Goal: Task Accomplishment & Management: Complete application form

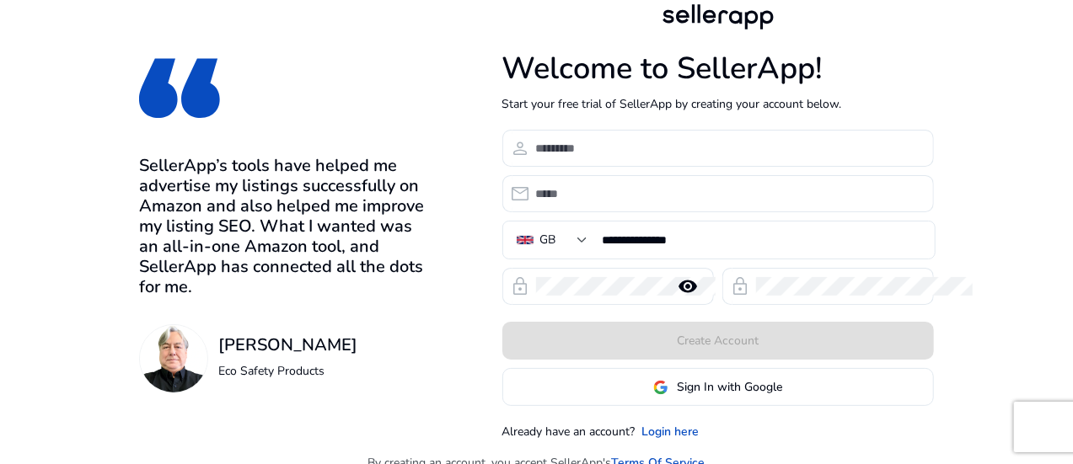
scroll to position [18, 0]
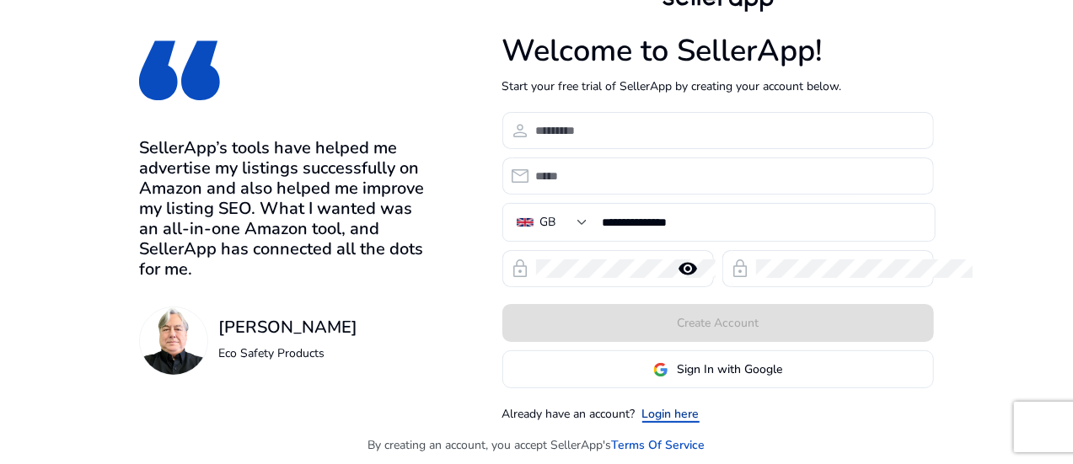
click at [699, 421] on link "Login here" at bounding box center [670, 414] width 57 height 18
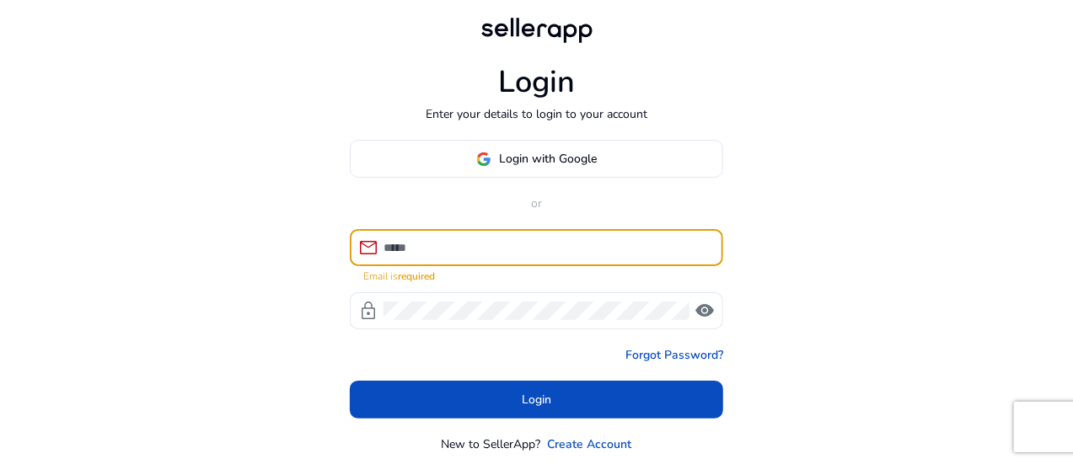
type input "**********"
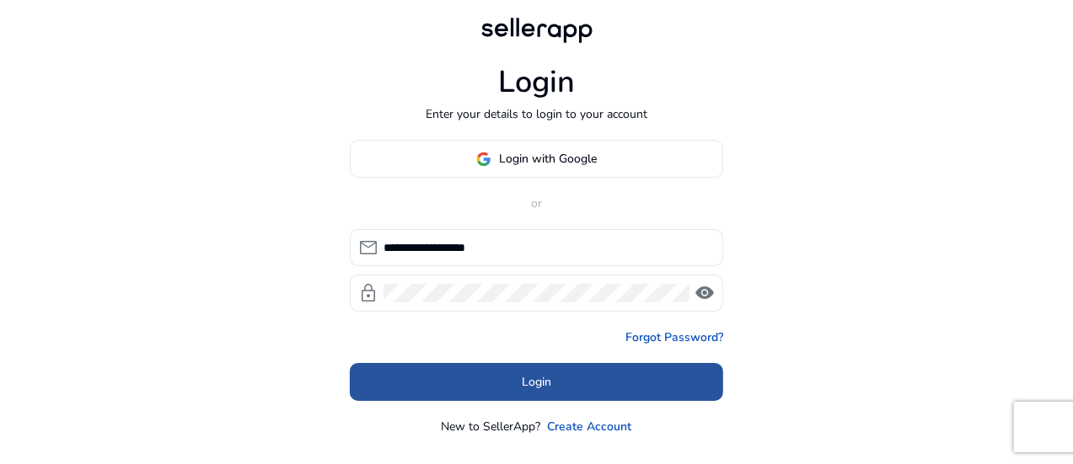
click at [494, 390] on span at bounding box center [536, 382] width 373 height 40
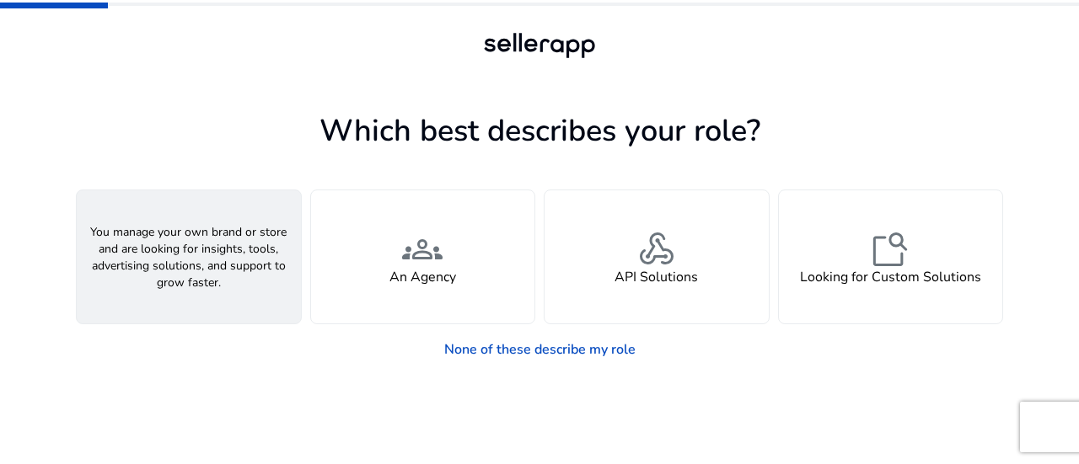
click at [228, 281] on div "person A Seller" at bounding box center [189, 256] width 224 height 133
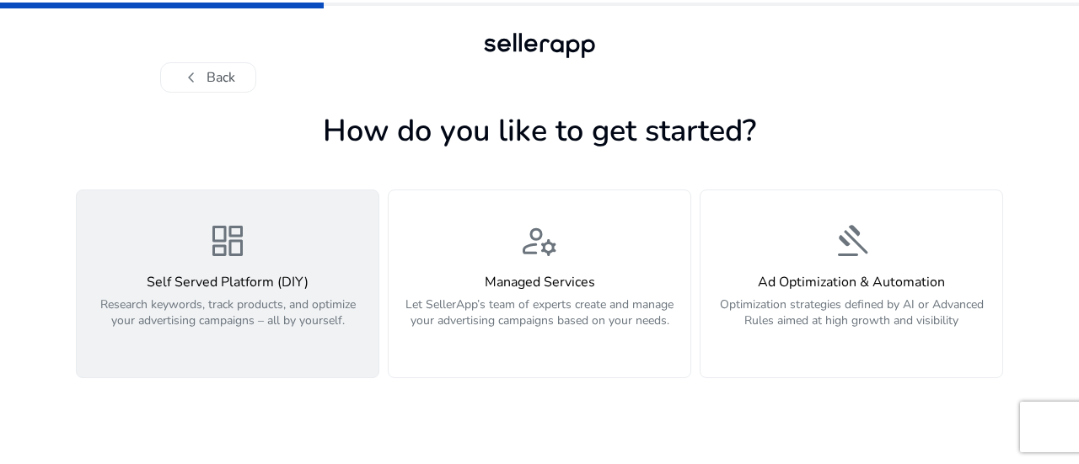
click at [282, 297] on p "Research keywords, track products, and optimize your advertising campaigns – al…" at bounding box center [227, 322] width 281 height 51
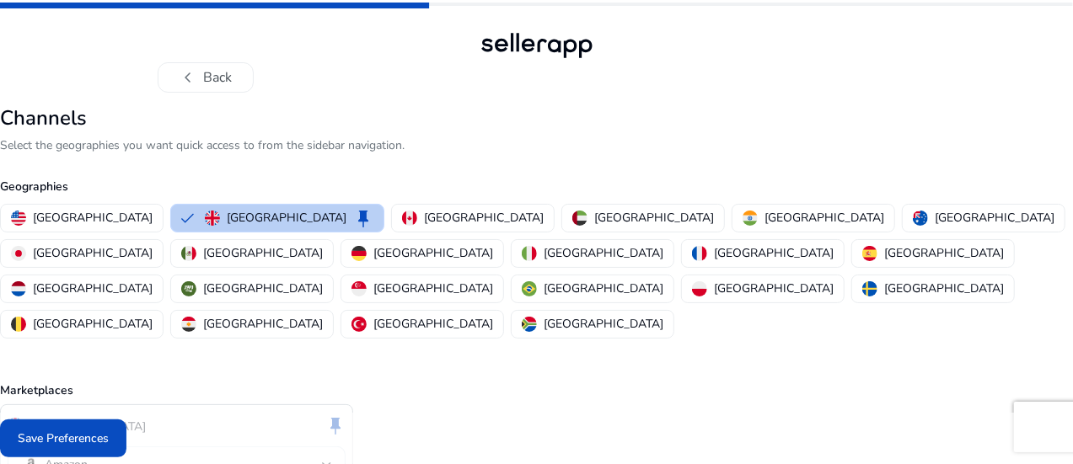
click at [297, 206] on button "[GEOGRAPHIC_DATA] keep" at bounding box center [277, 218] width 212 height 27
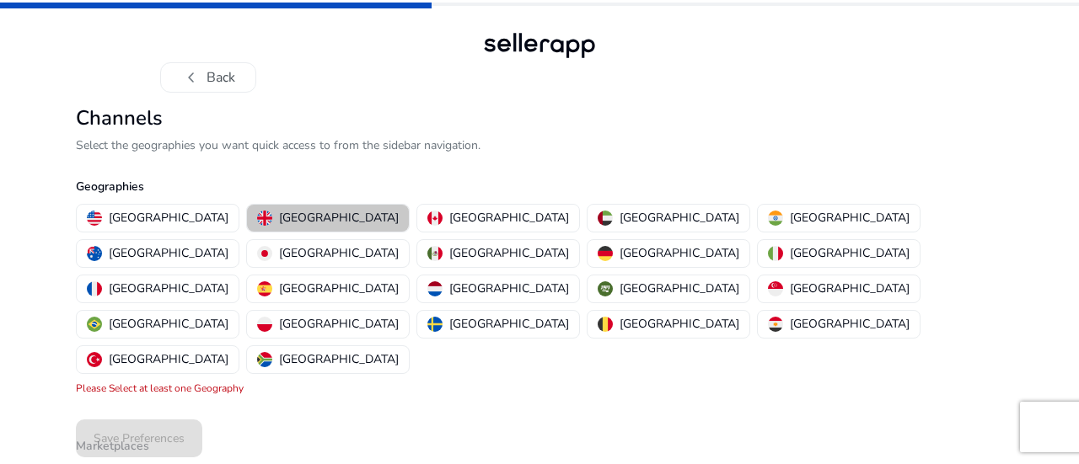
click at [286, 223] on p "[GEOGRAPHIC_DATA]" at bounding box center [339, 218] width 120 height 18
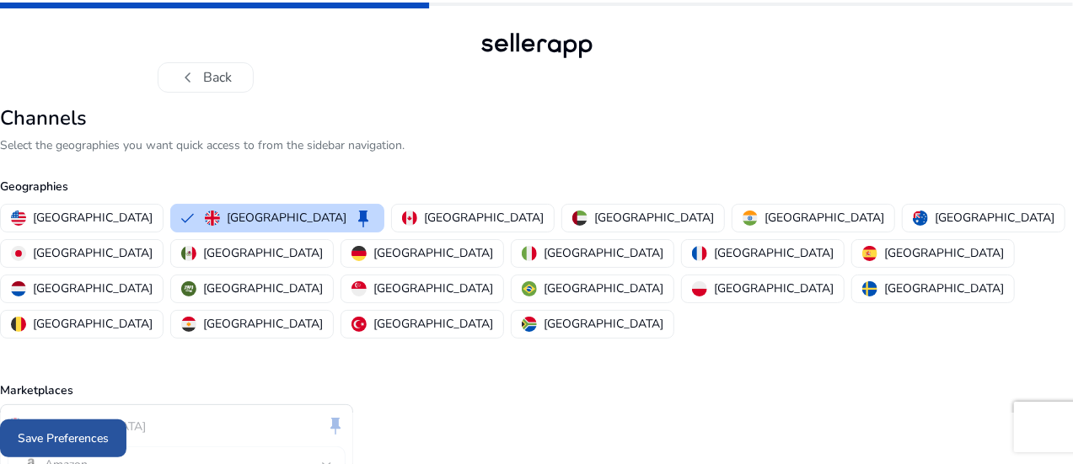
click at [109, 439] on span "Save Preferences" at bounding box center [63, 439] width 91 height 18
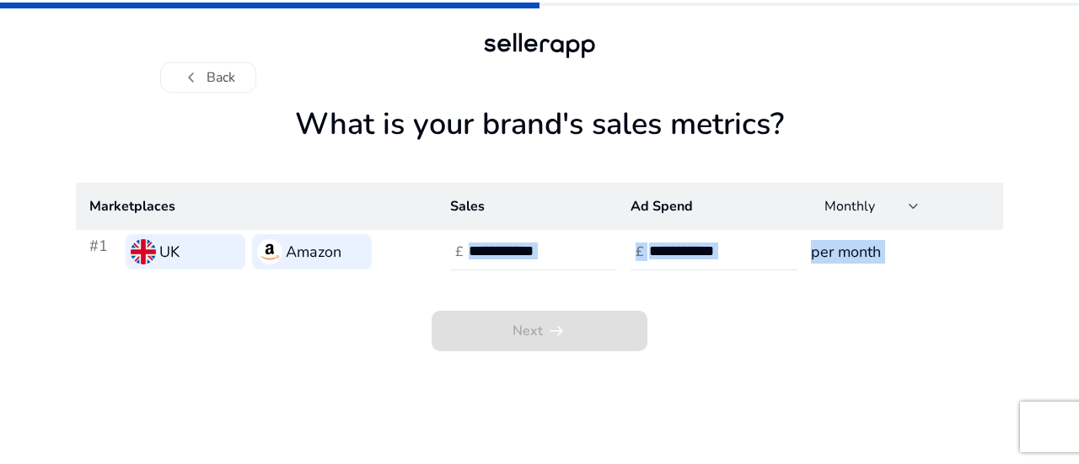
drag, startPoint x: 287, startPoint y: 252, endPoint x: 496, endPoint y: 247, distance: 208.2
click at [496, 247] on app-sales-metrics "What is your brand's sales metrics? Marketplaces Sales Ad Spend Monthly #1 UK A…" at bounding box center [539, 285] width 927 height 358
click at [496, 247] on input "number" at bounding box center [526, 251] width 114 height 19
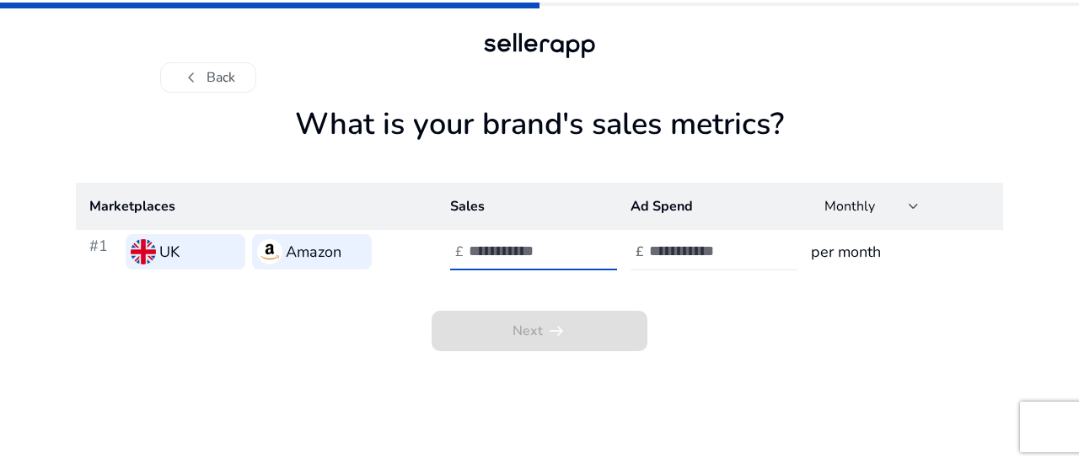
click at [59, 428] on div "chevron_left Back What is your brand's sales metrics? Marketplaces Sales Ad Spe…" at bounding box center [539, 232] width 1079 height 464
click at [496, 247] on input "number" at bounding box center [526, 251] width 114 height 19
type input "*"
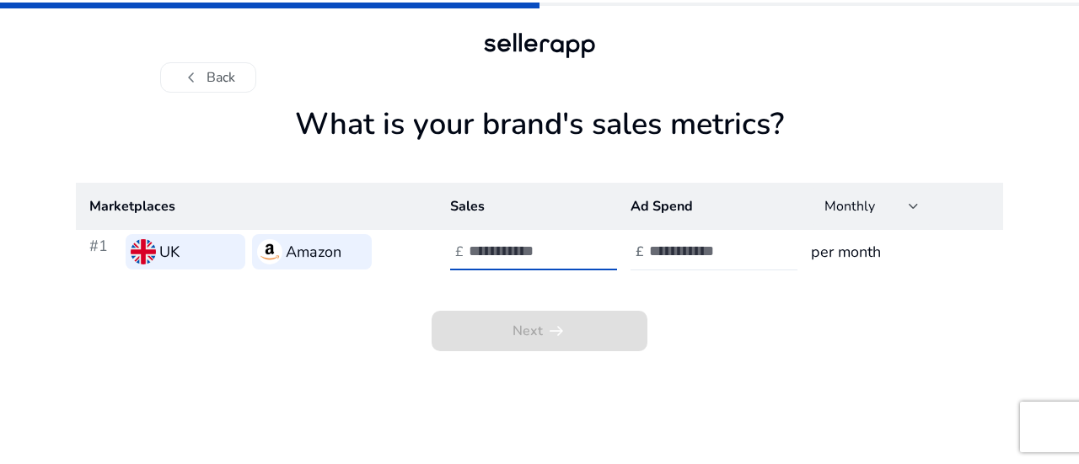
type input "****"
click at [672, 241] on div at bounding box center [725, 251] width 152 height 37
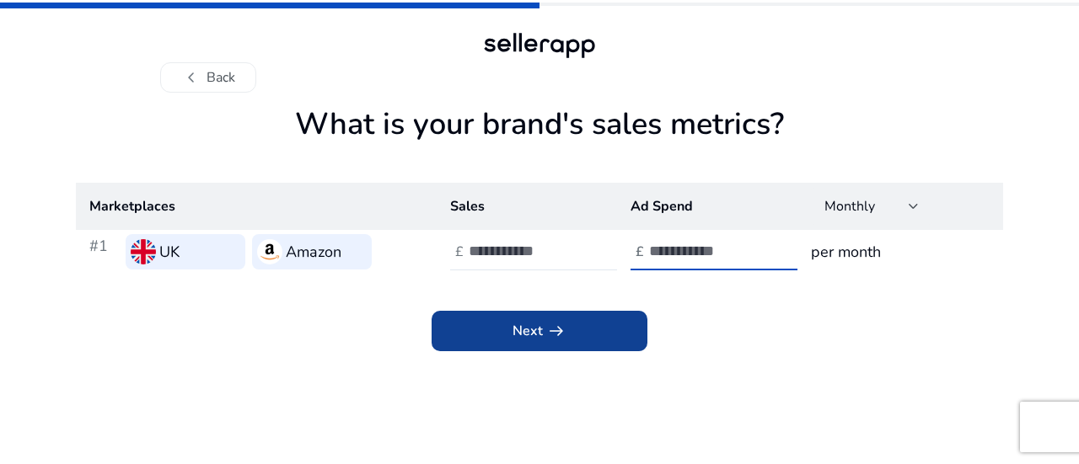
type input "***"
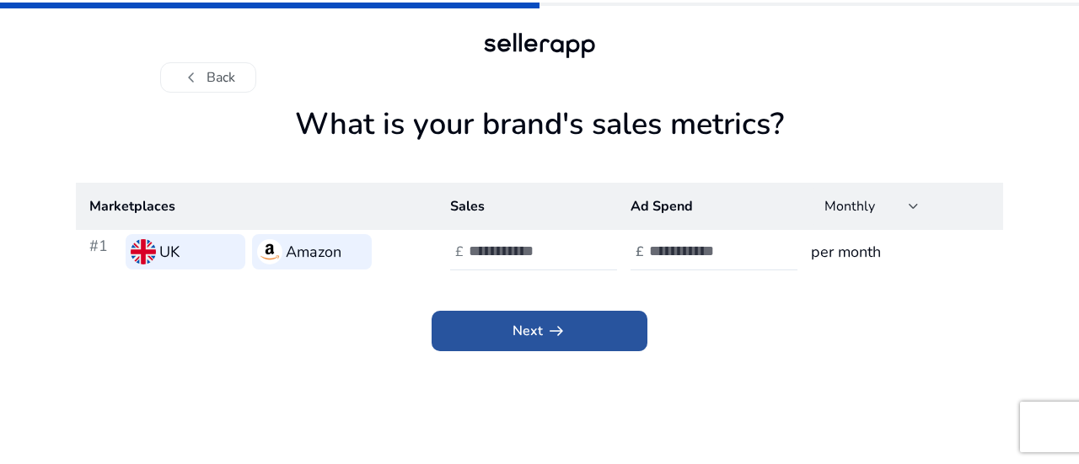
click at [614, 323] on span at bounding box center [539, 331] width 216 height 40
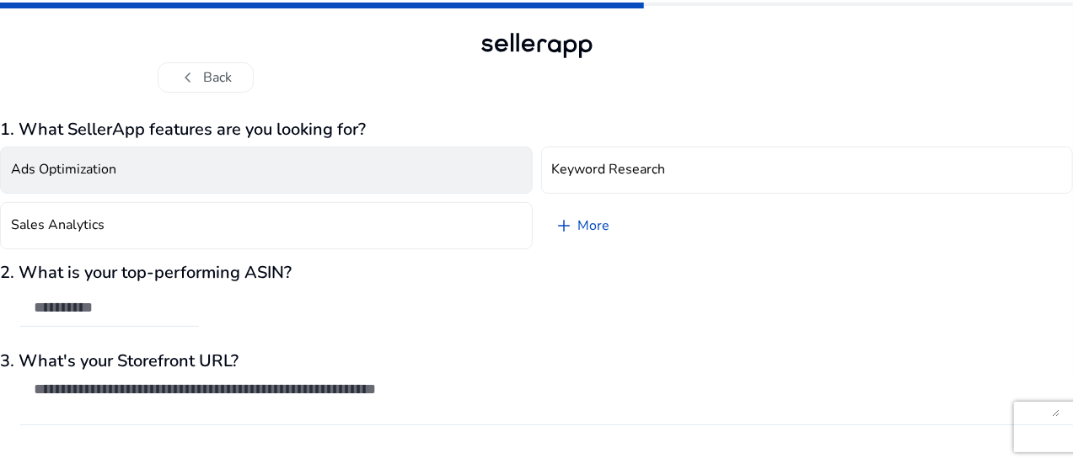
click at [241, 189] on button "Ads Optimization" at bounding box center [266, 170] width 533 height 47
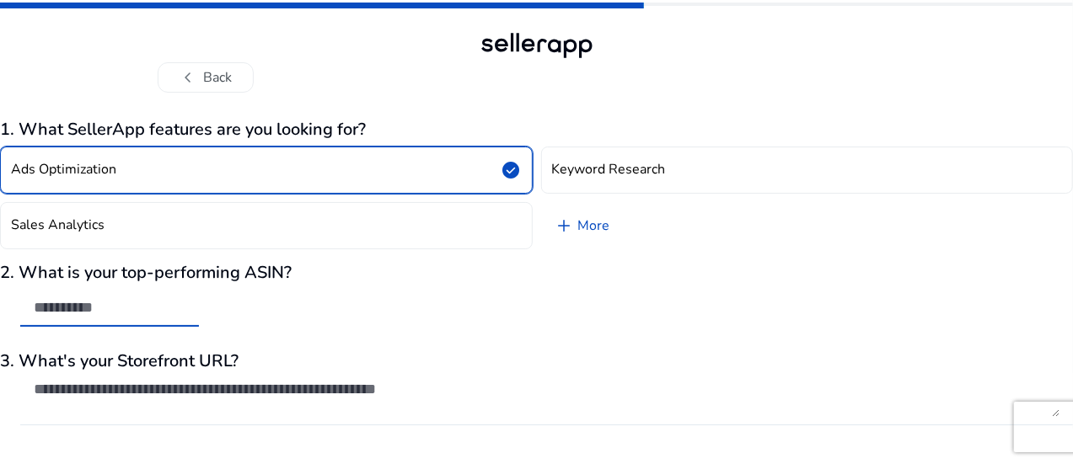
click at [185, 299] on input "text" at bounding box center [110, 307] width 152 height 19
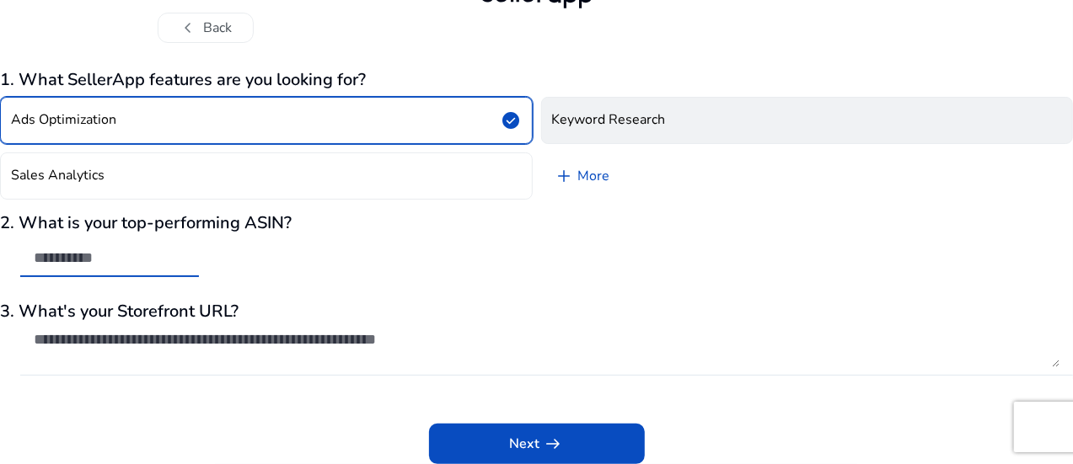
click at [625, 118] on h4 "Keyword Research" at bounding box center [609, 120] width 114 height 16
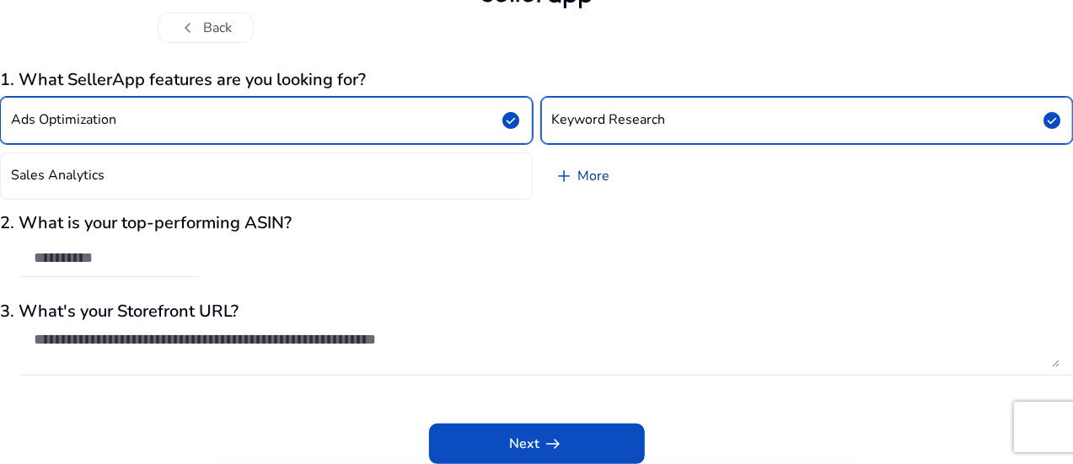
click at [563, 176] on span "add" at bounding box center [565, 176] width 20 height 20
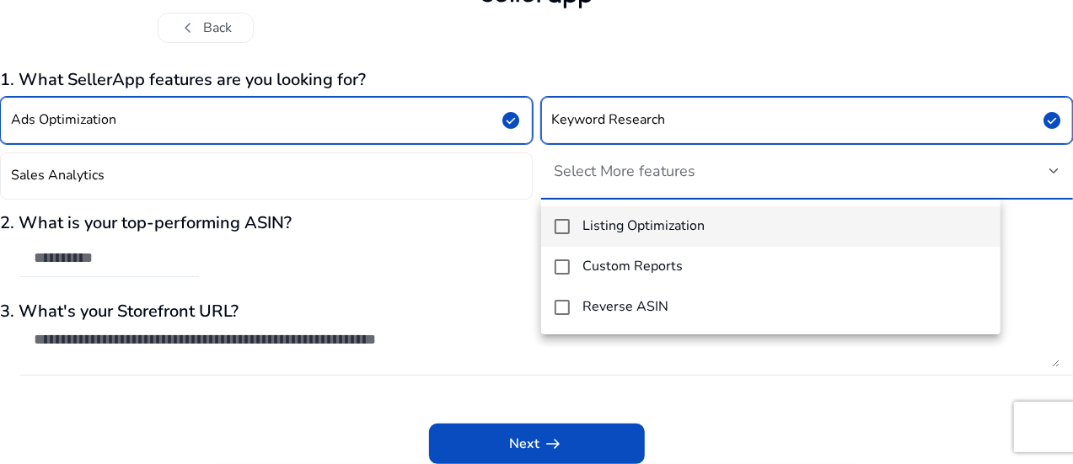
click at [563, 176] on div at bounding box center [536, 232] width 1073 height 464
